Goal: Check status: Check status

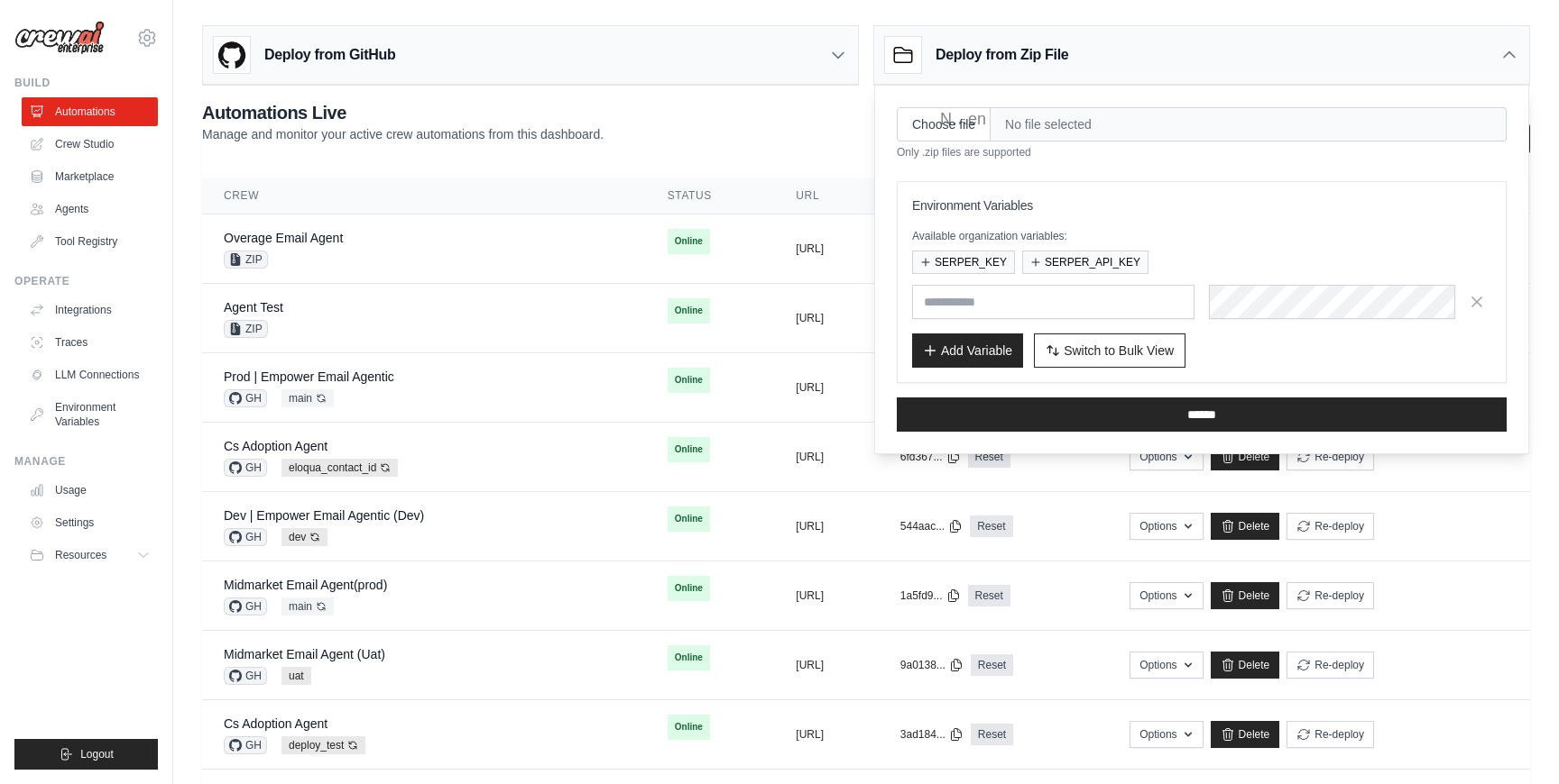
click at [814, 116] on div "**********" at bounding box center [866, 128] width 1328 height 56
click at [1512, 49] on icon at bounding box center [1509, 55] width 18 height 18
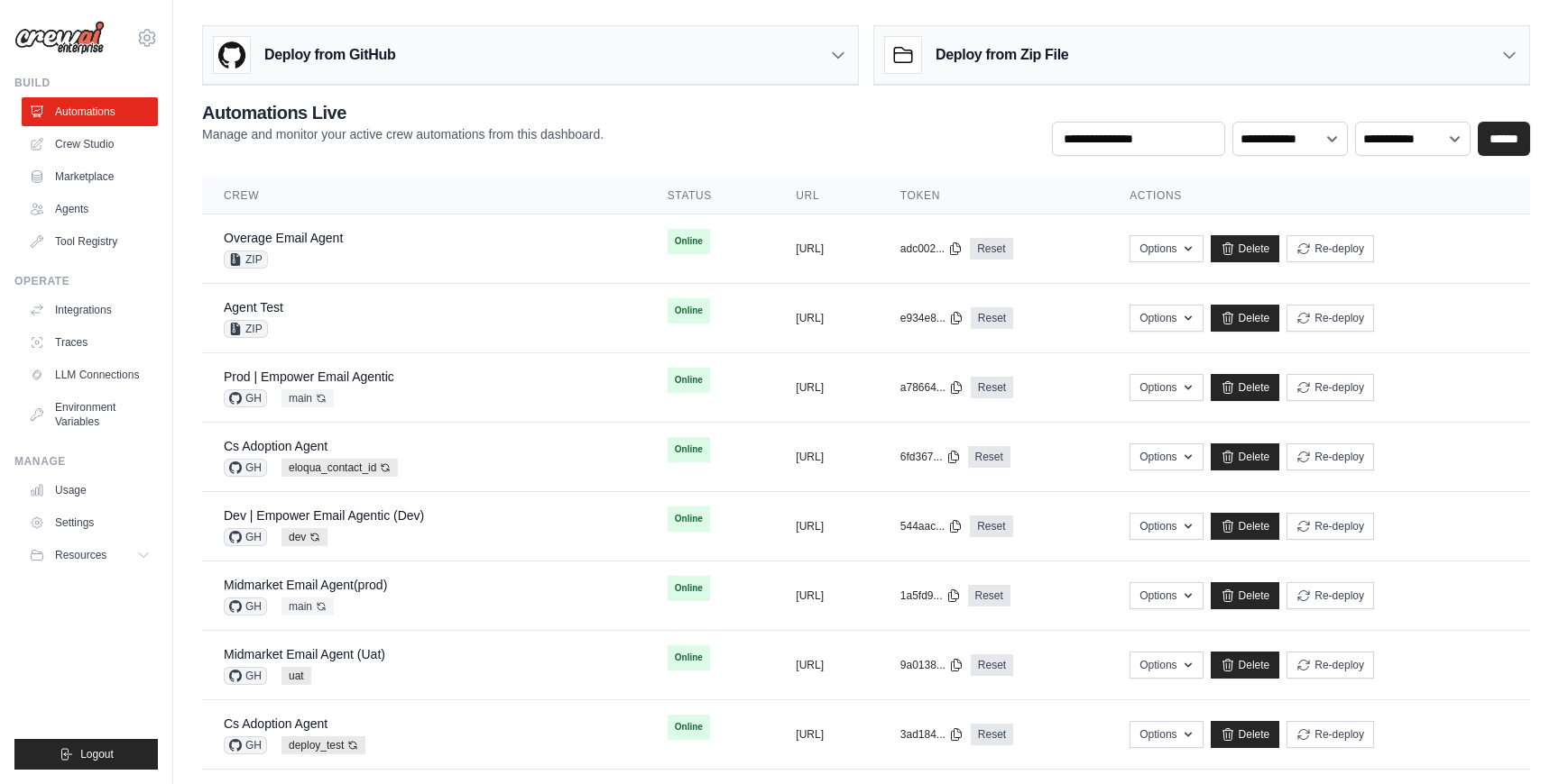
click at [1120, 105] on div "**********" at bounding box center [1291, 128] width 479 height 56
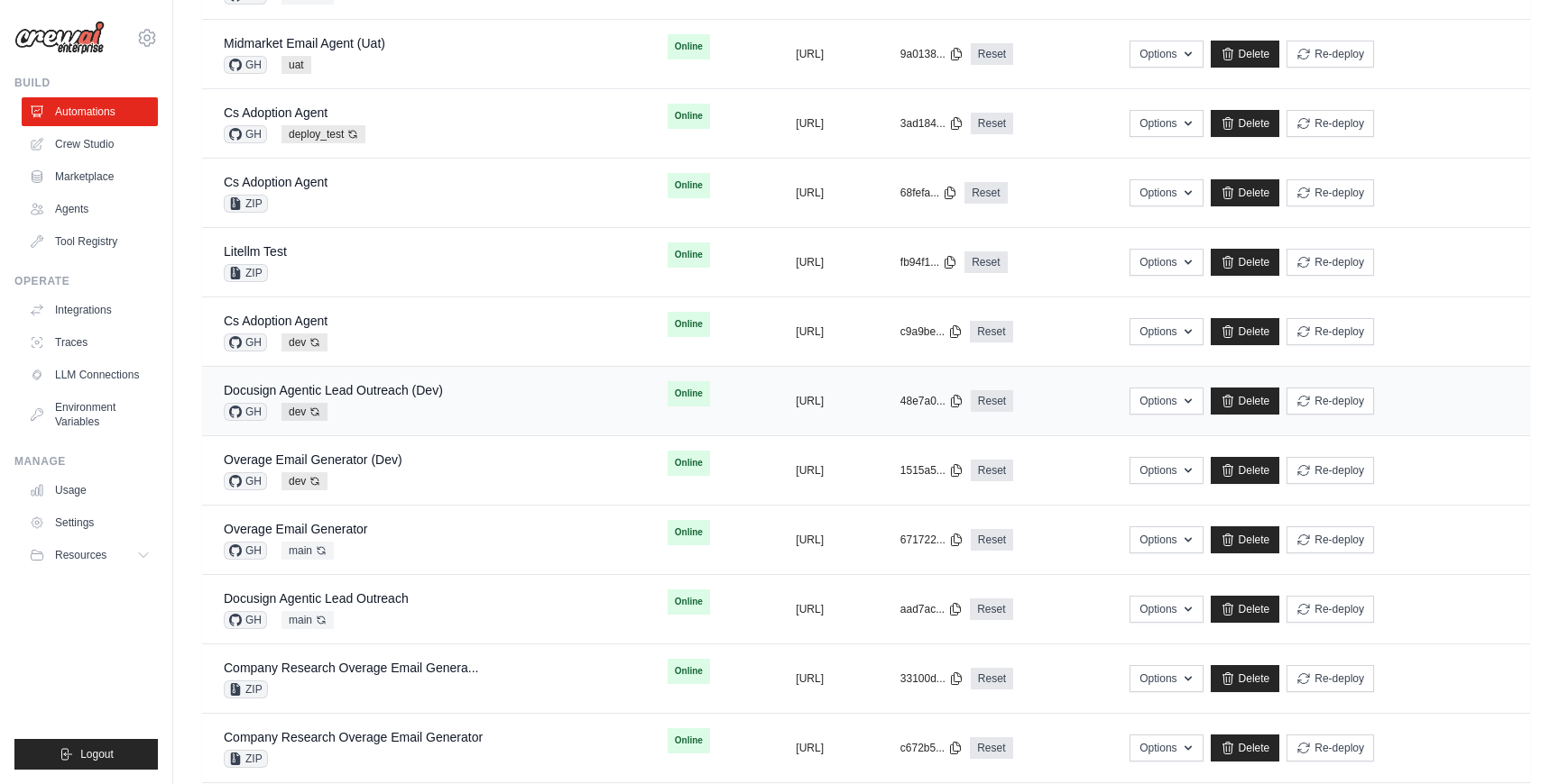
scroll to position [619, 0]
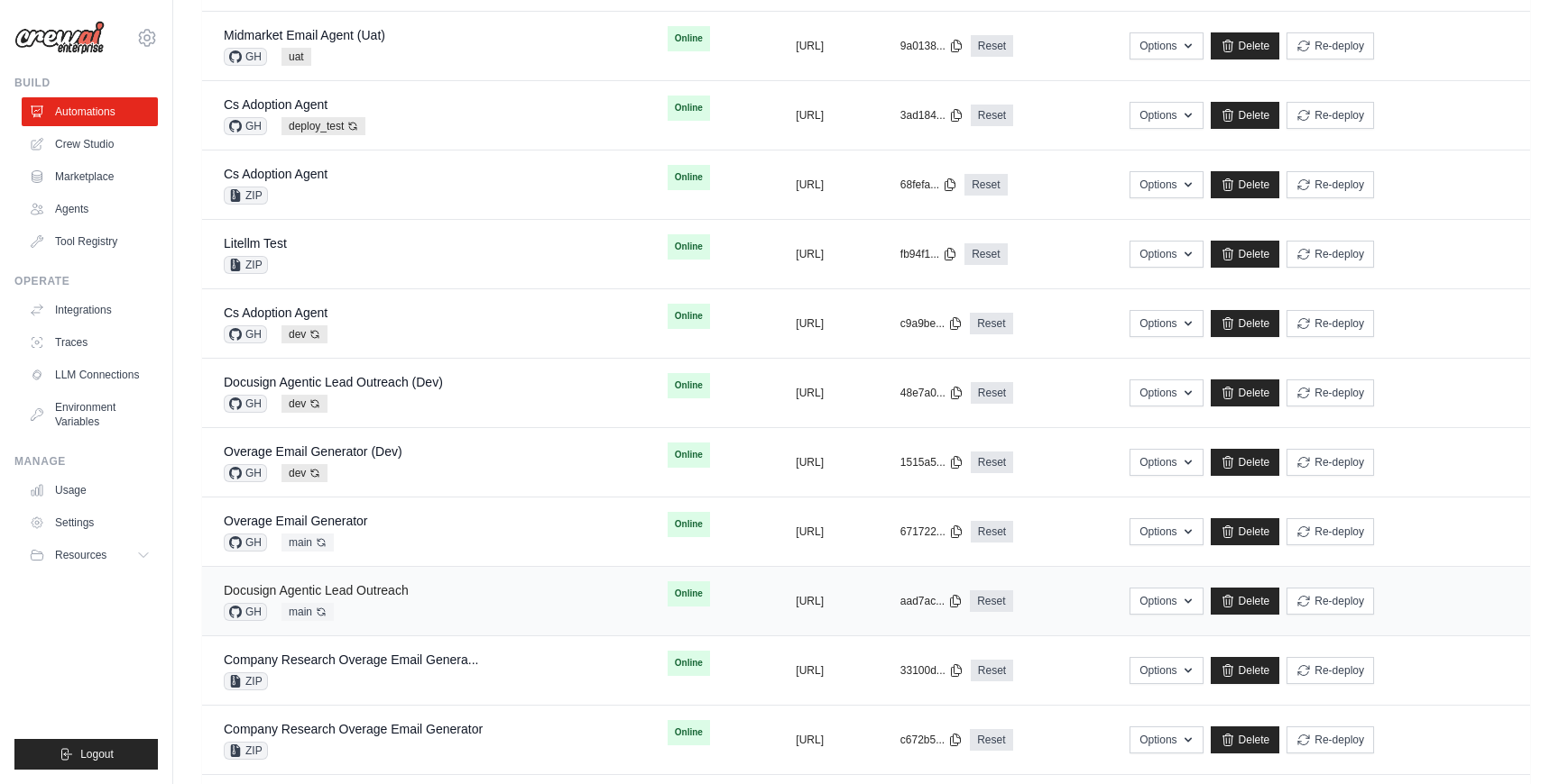
click at [369, 585] on link "Docusign Agentic Lead Outreach" at bounding box center [316, 590] width 185 height 15
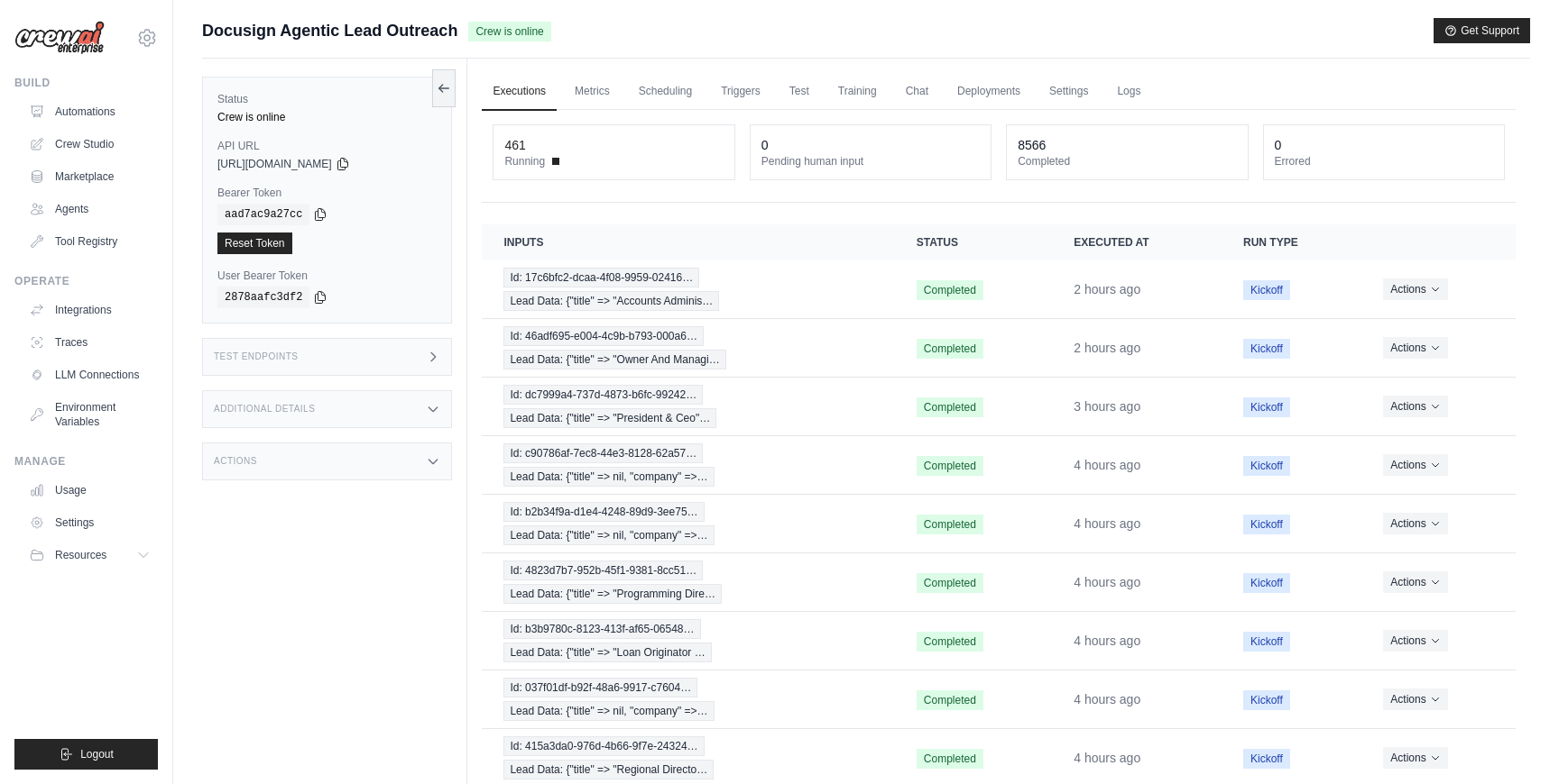
scroll to position [148, 0]
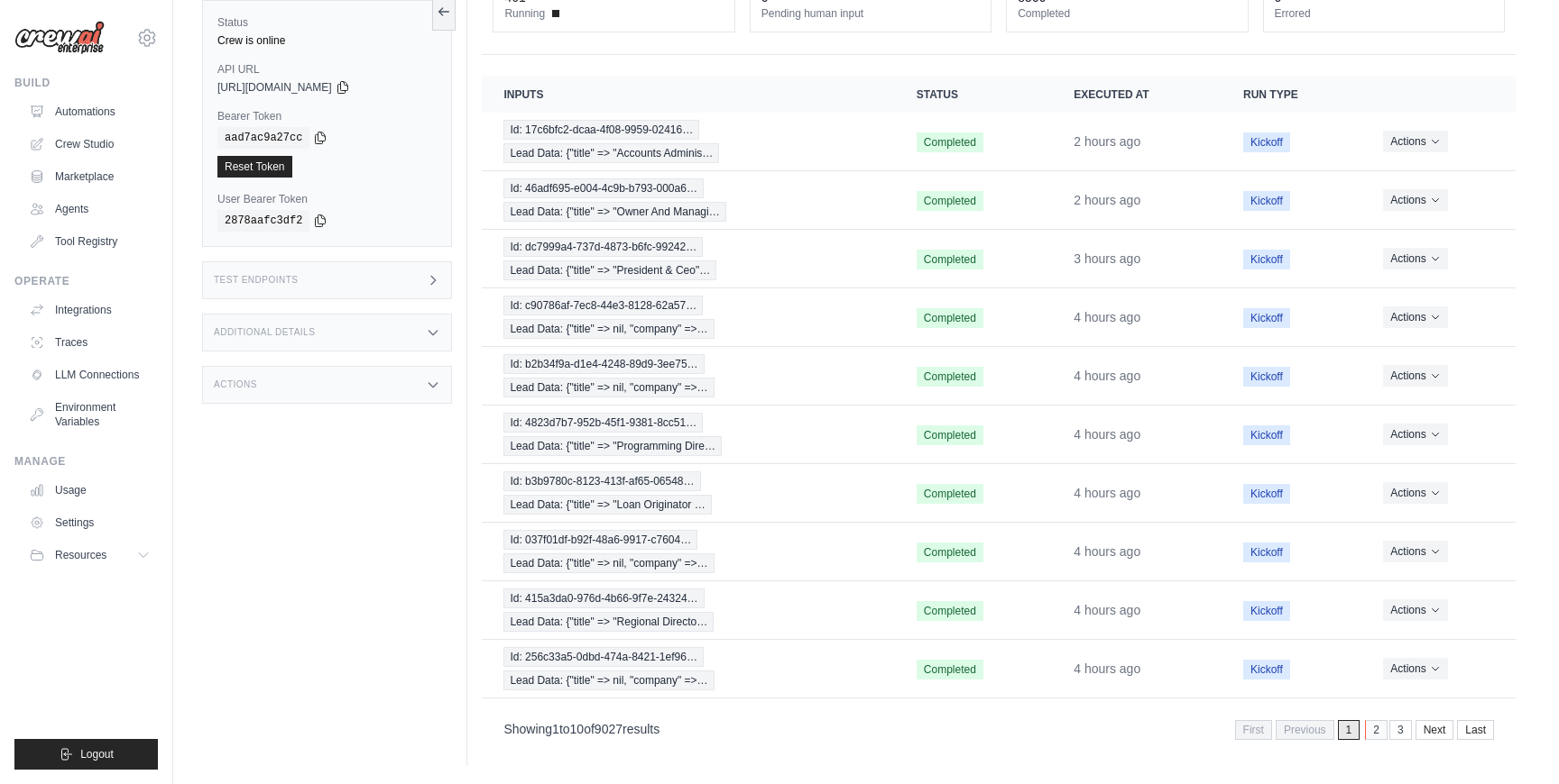
click at [1375, 731] on link "2" at bounding box center [1376, 730] width 23 height 20
click at [1375, 731] on link "3" at bounding box center [1374, 730] width 23 height 20
click at [1375, 731] on link "4" at bounding box center [1374, 730] width 23 height 20
click at [1375, 731] on link "5" at bounding box center [1374, 730] width 23 height 20
click at [1375, 731] on link "6" at bounding box center [1374, 730] width 23 height 20
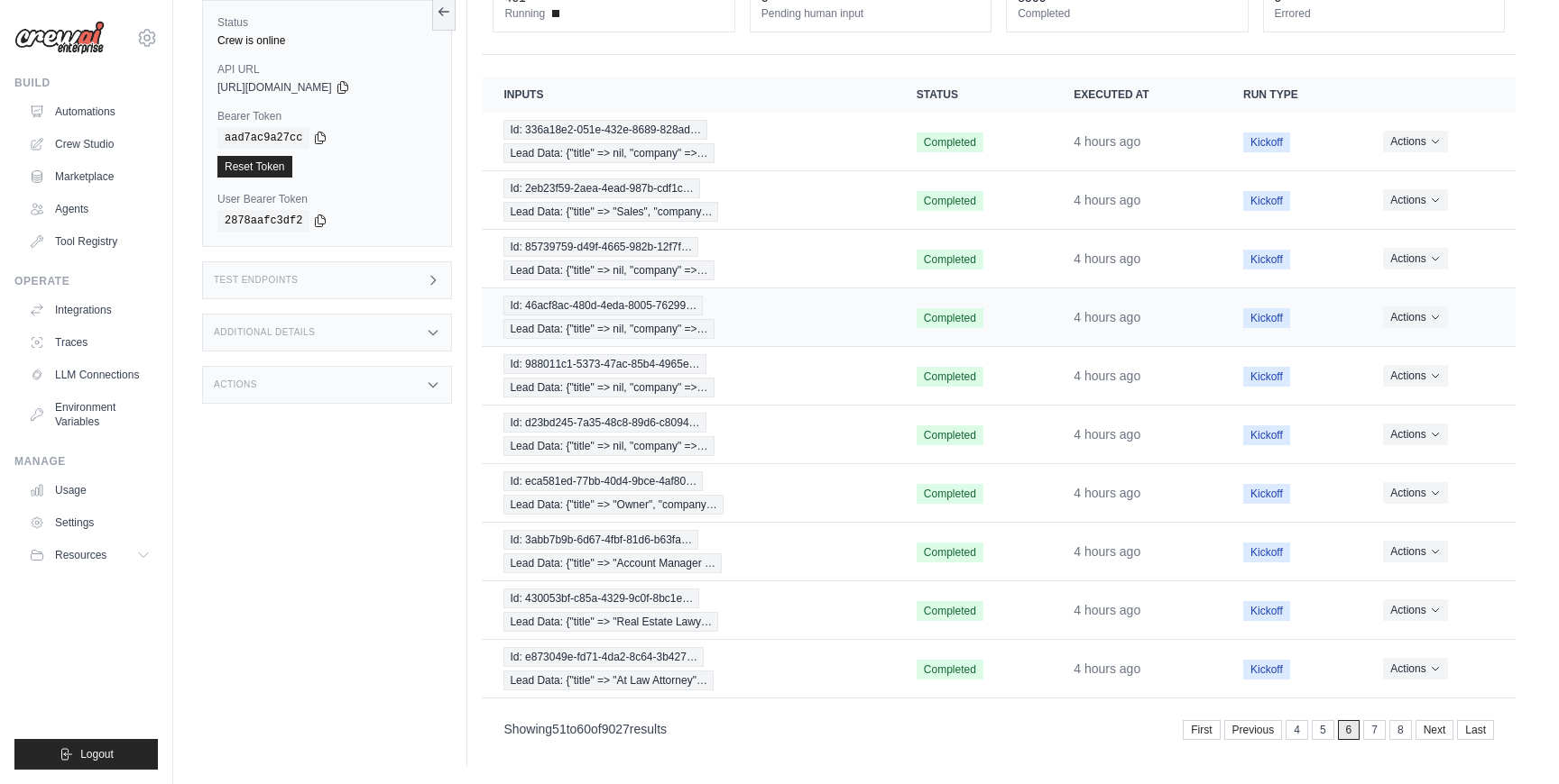
click at [753, 323] on div "Id: 46acf8ac-480d-4eda-8005-76299… Lead Data: {"title" => nil, "company" =>…" at bounding box center [688, 318] width 369 height 44
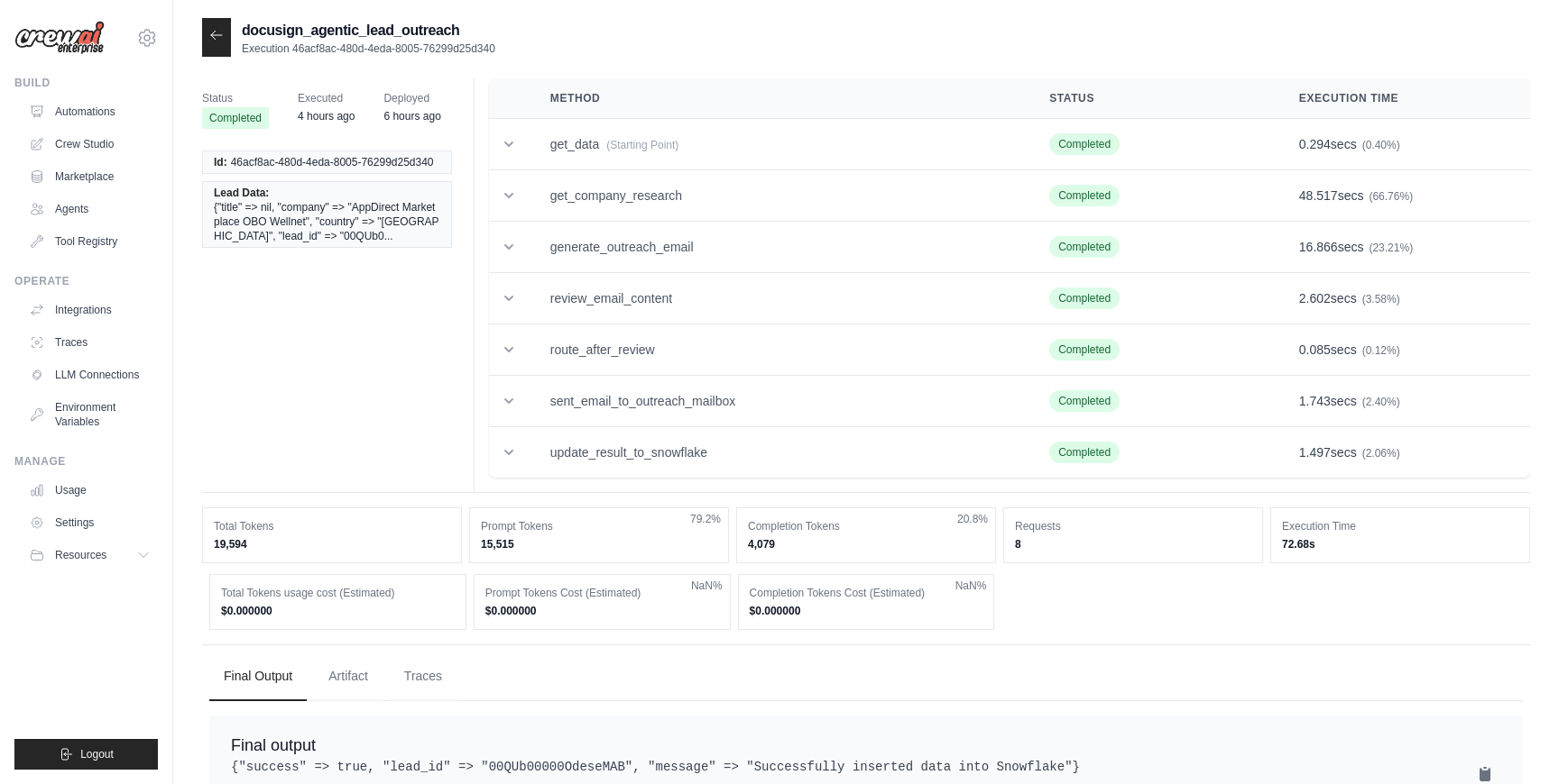
click at [217, 32] on icon at bounding box center [216, 35] width 15 height 15
